Goal: Information Seeking & Learning: Learn about a topic

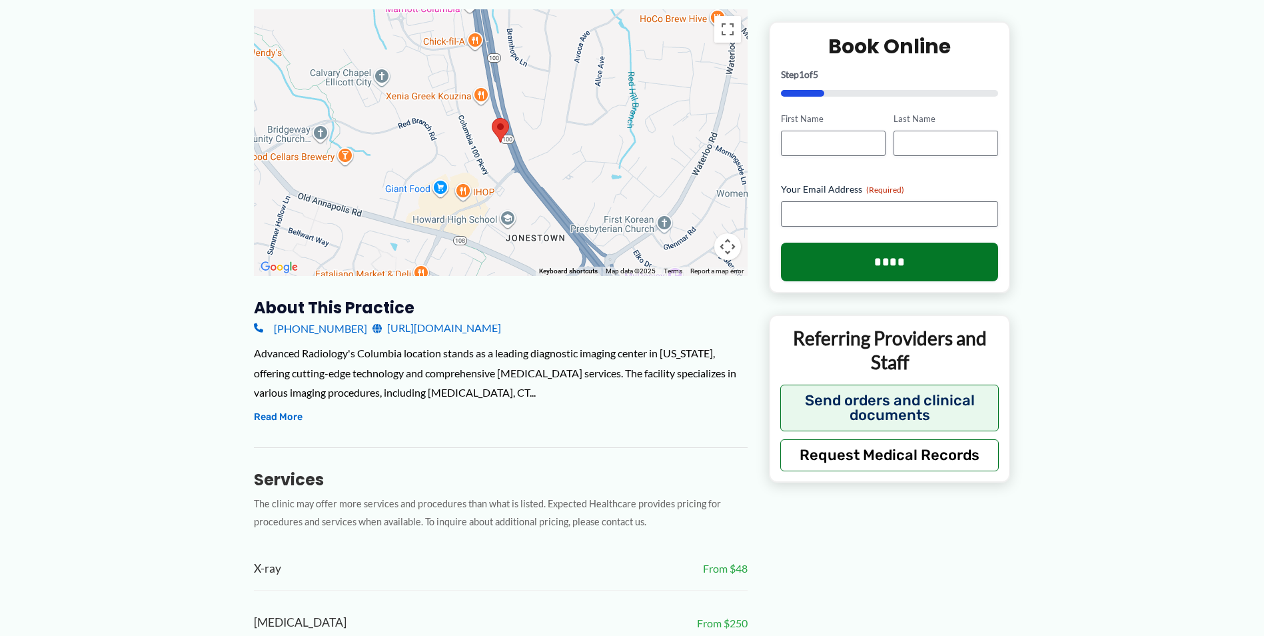
scroll to position [266, 0]
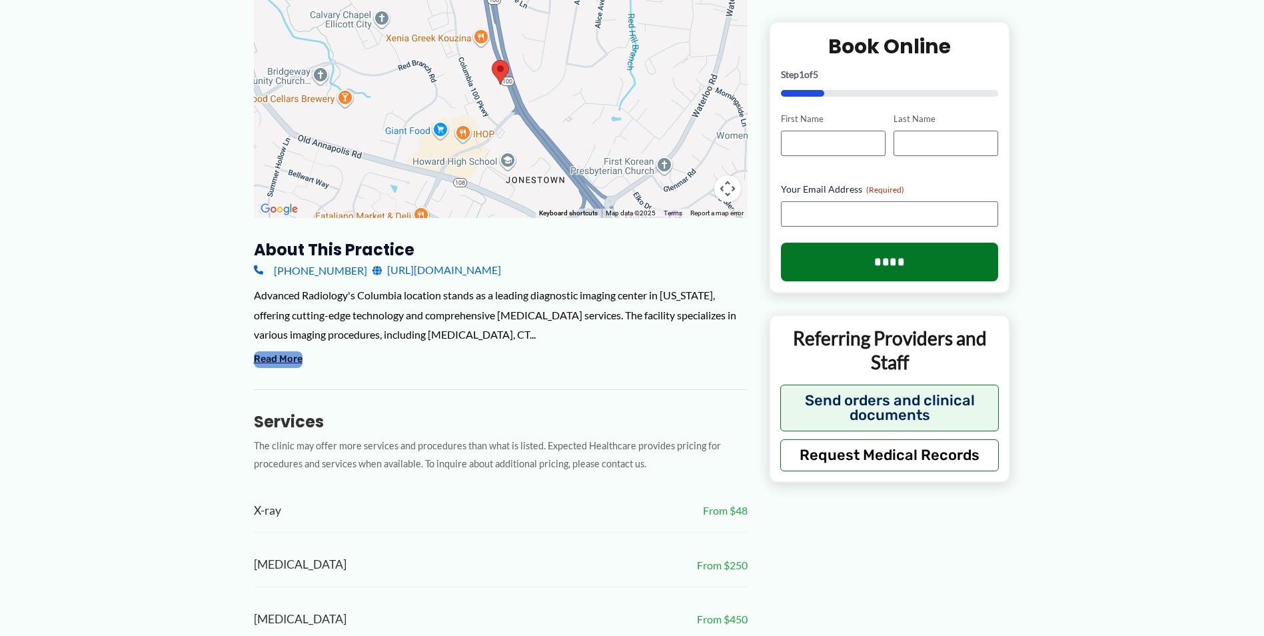
click at [262, 351] on button "Read More" at bounding box center [278, 359] width 49 height 16
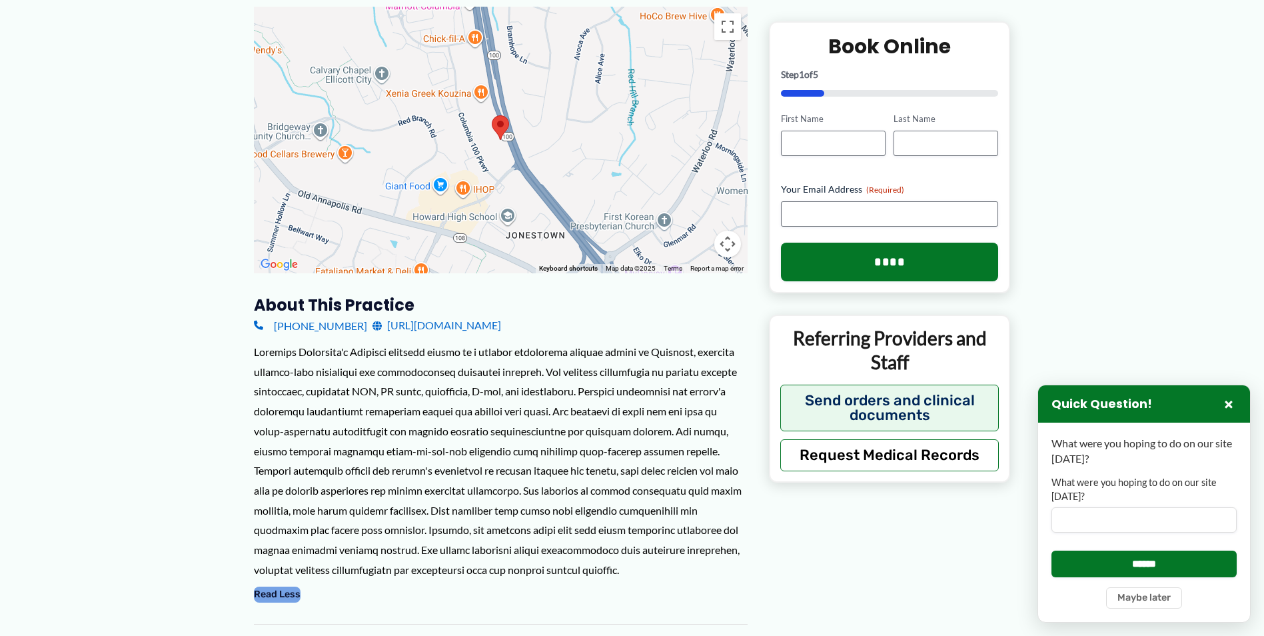
scroll to position [0, 0]
